Goal: Transaction & Acquisition: Purchase product/service

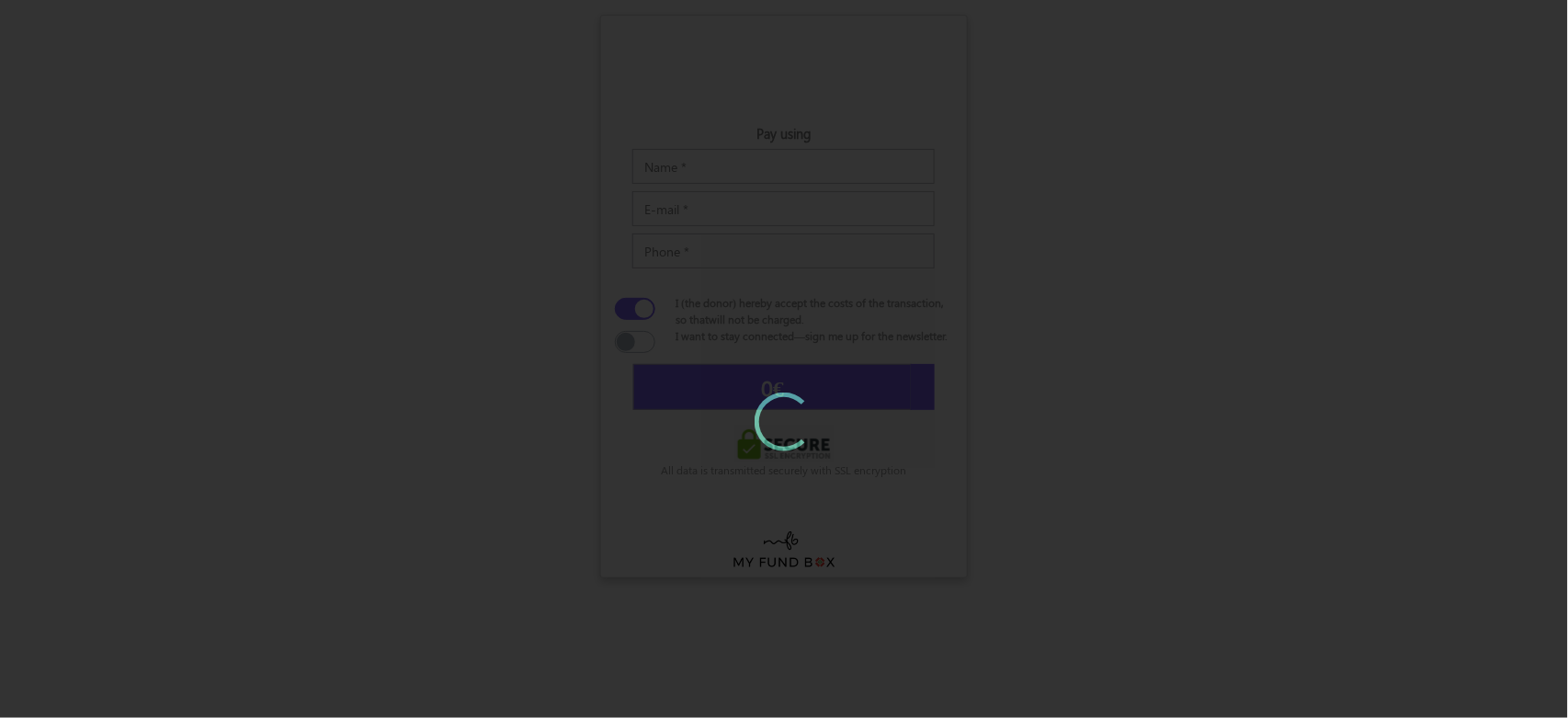
type input "5"
type input "[DATE]"
type input "€5.52"
type input "50"
type input "[DATE]"
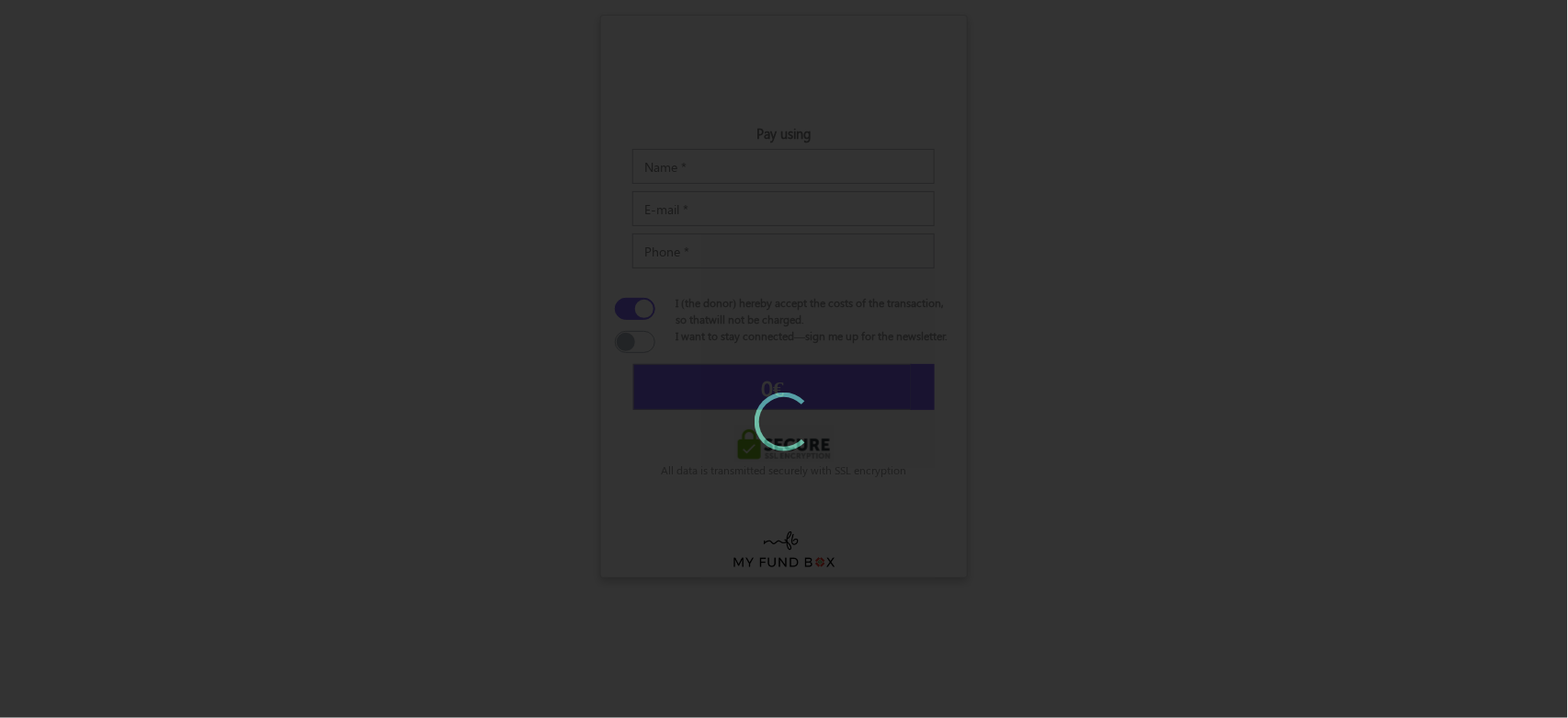
type input "€52.10"
type input "50"
type input "€52.10"
type input "5"
type input "[DATE]"
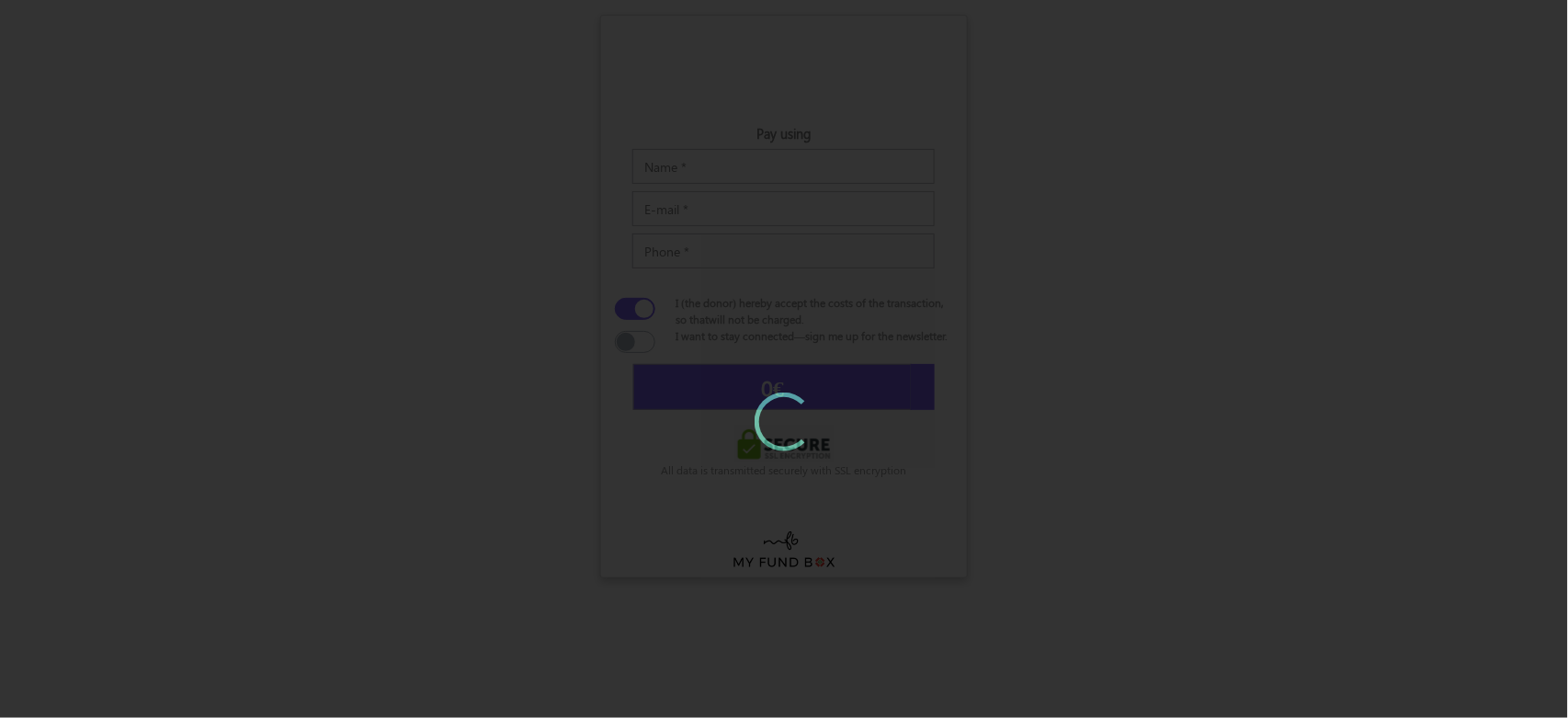
type input "€5.52"
